Goal: Transaction & Acquisition: Purchase product/service

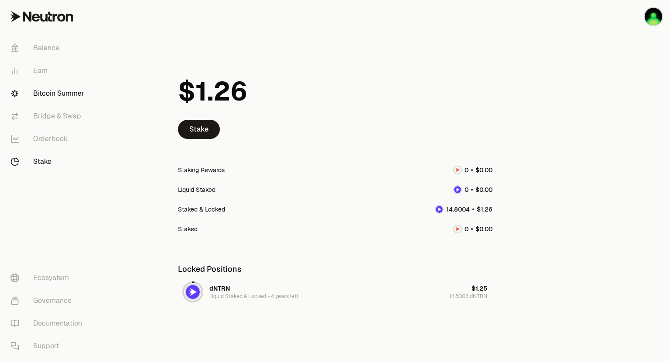
click at [59, 96] on link "Bitcoin Summer" at bounding box center [48, 93] width 91 height 23
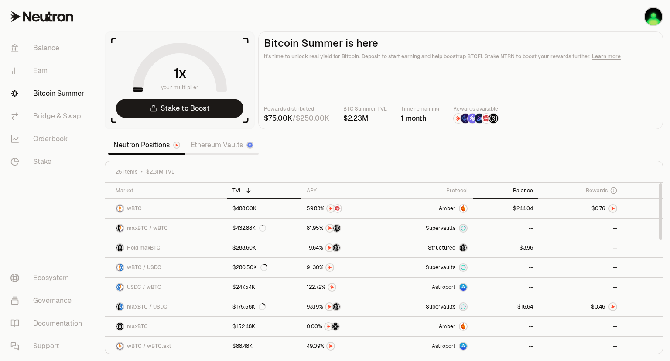
click at [520, 182] on th "Balance" at bounding box center [506, 190] width 66 height 16
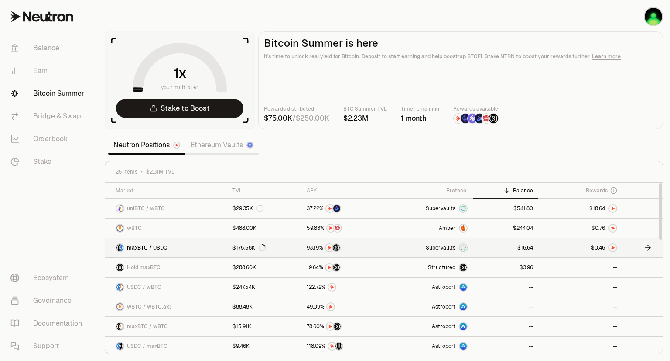
click at [513, 246] on link at bounding box center [506, 247] width 66 height 19
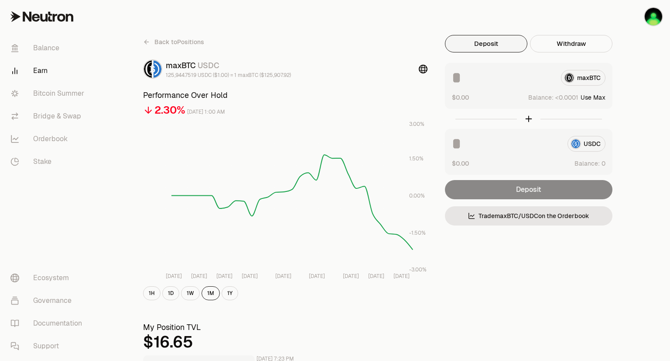
click at [588, 97] on button "Use Max" at bounding box center [593, 97] width 25 height 9
type input "**********"
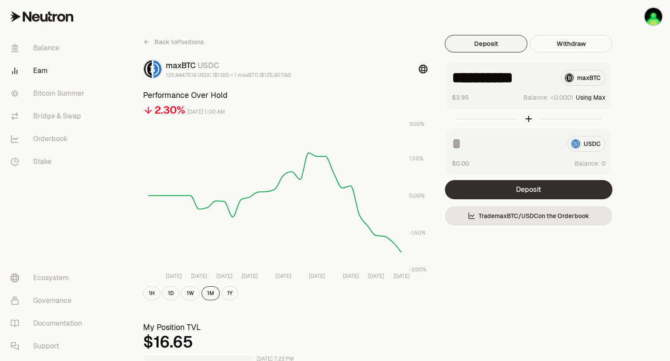
click at [496, 185] on button "Deposit" at bounding box center [529, 189] width 168 height 19
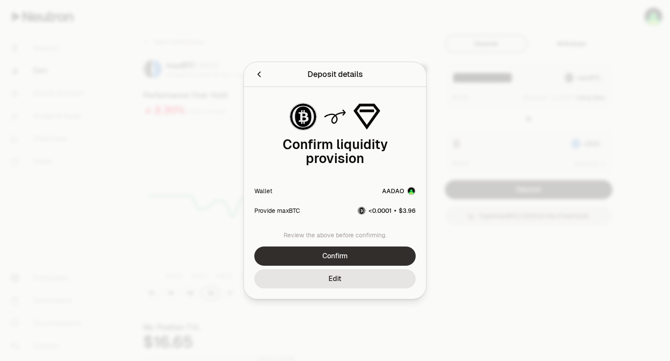
click at [334, 254] on button "Confirm" at bounding box center [334, 255] width 161 height 19
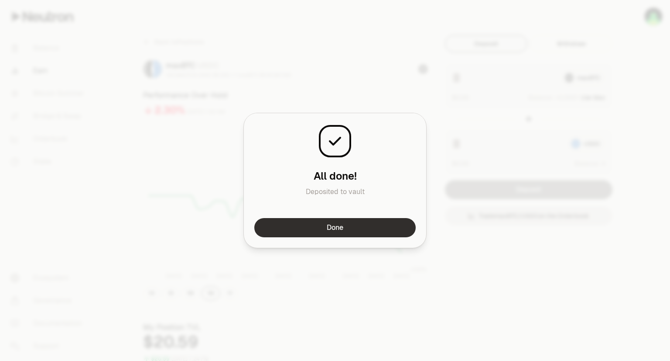
click at [339, 231] on button "Done" at bounding box center [334, 227] width 161 height 19
